Goal: Task Accomplishment & Management: Manage account settings

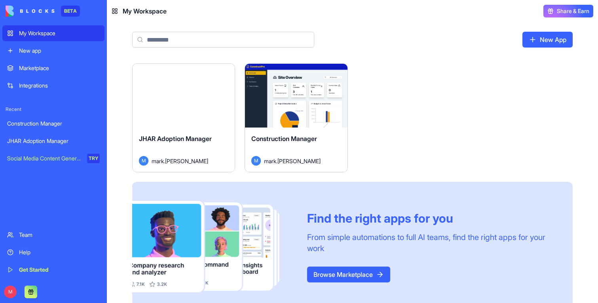
click at [208, 102] on button "Launch" at bounding box center [183, 96] width 59 height 16
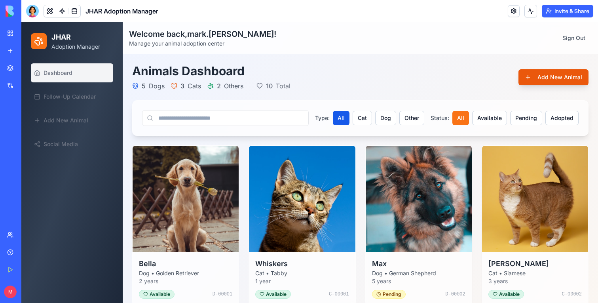
click at [559, 78] on button "Add New Animal" at bounding box center [553, 77] width 70 height 16
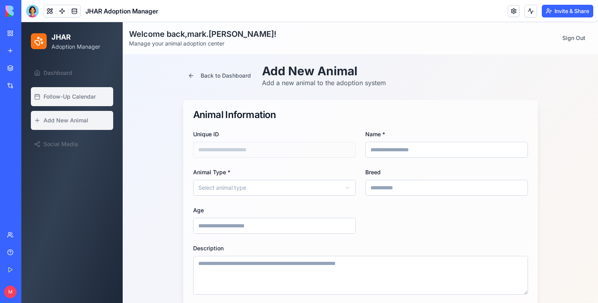
click at [74, 100] on link "Follow-Up Calendar" at bounding box center [72, 96] width 82 height 19
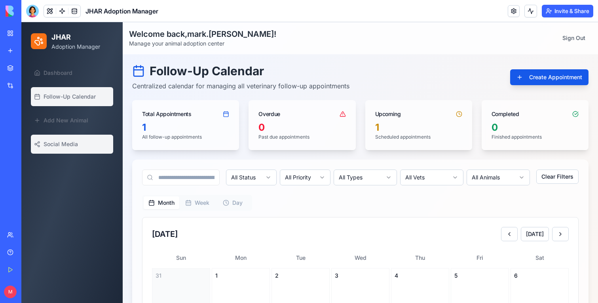
click at [56, 140] on span "Social Media" at bounding box center [61, 144] width 34 height 8
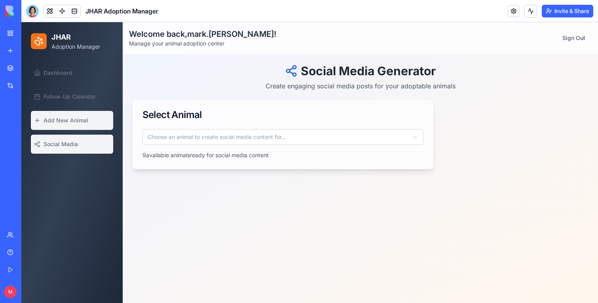
click at [59, 125] on link "Add New Animal" at bounding box center [72, 120] width 82 height 19
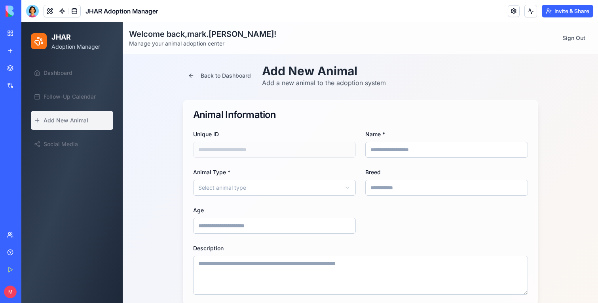
click at [410, 149] on input "Name *" at bounding box center [446, 150] width 163 height 16
click at [301, 187] on html "JHAR Adoption Manager Dashboard Follow-Up Calendar Add New Animal Social Media …" at bounding box center [309, 306] width 576 height 568
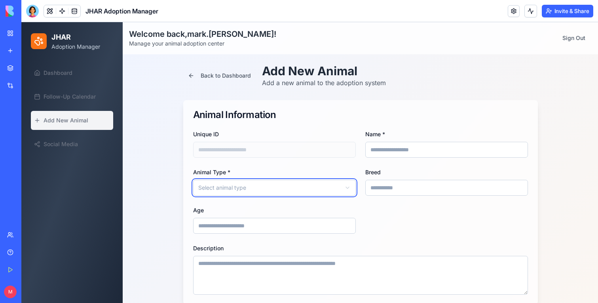
click at [457, 207] on html "JHAR Adoption Manager Dashboard Follow-Up Calendar Add New Animal Social Media …" at bounding box center [309, 306] width 576 height 568
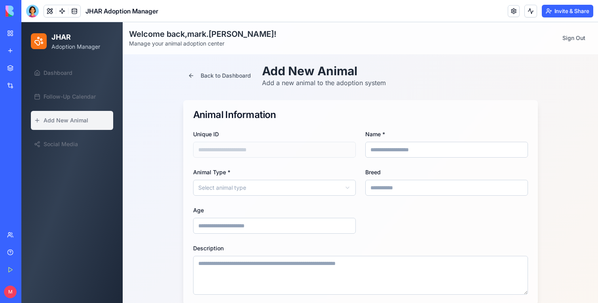
click at [443, 191] on input at bounding box center [446, 188] width 163 height 16
click at [411, 212] on div "Unique ID Name * Animal Type * Select animal type Breed Age" at bounding box center [360, 181] width 335 height 104
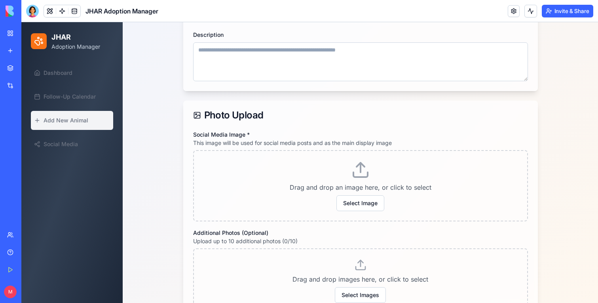
scroll to position [288, 0]
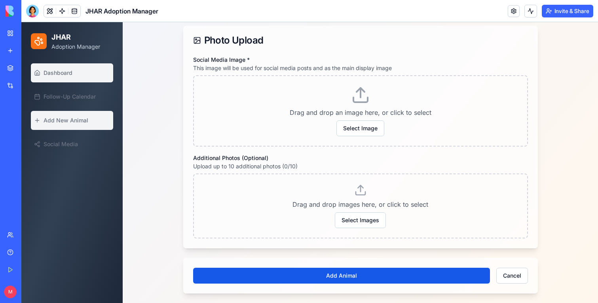
click at [56, 70] on span "Dashboard" at bounding box center [58, 73] width 29 height 8
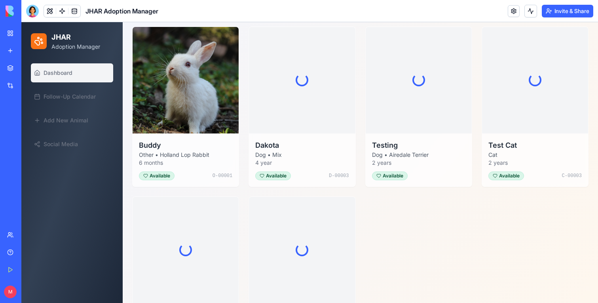
click at [13, 31] on link "My Workspace" at bounding box center [18, 33] width 32 height 16
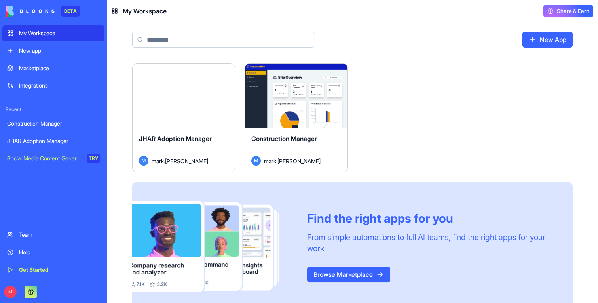
click at [173, 131] on div "JHAR Adoption Manager M mark.[PERSON_NAME]" at bounding box center [184, 149] width 102 height 44
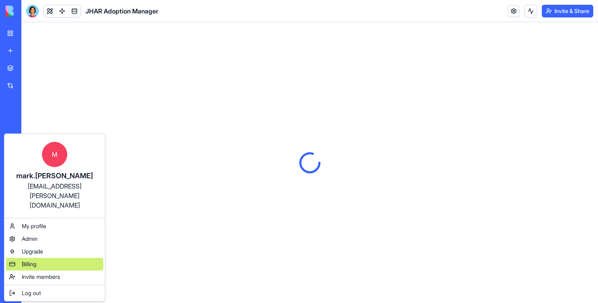
click at [28, 258] on div "Billing" at bounding box center [54, 264] width 97 height 13
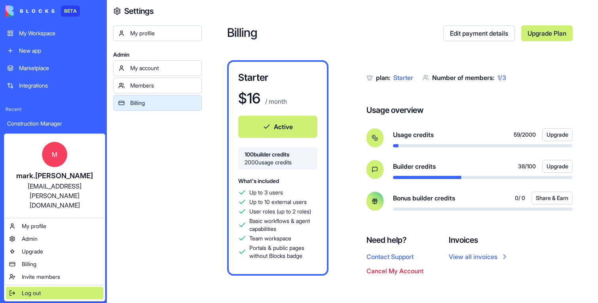
click at [25, 289] on span "Log out" at bounding box center [31, 293] width 19 height 8
